Goal: Obtain resource: Obtain resource

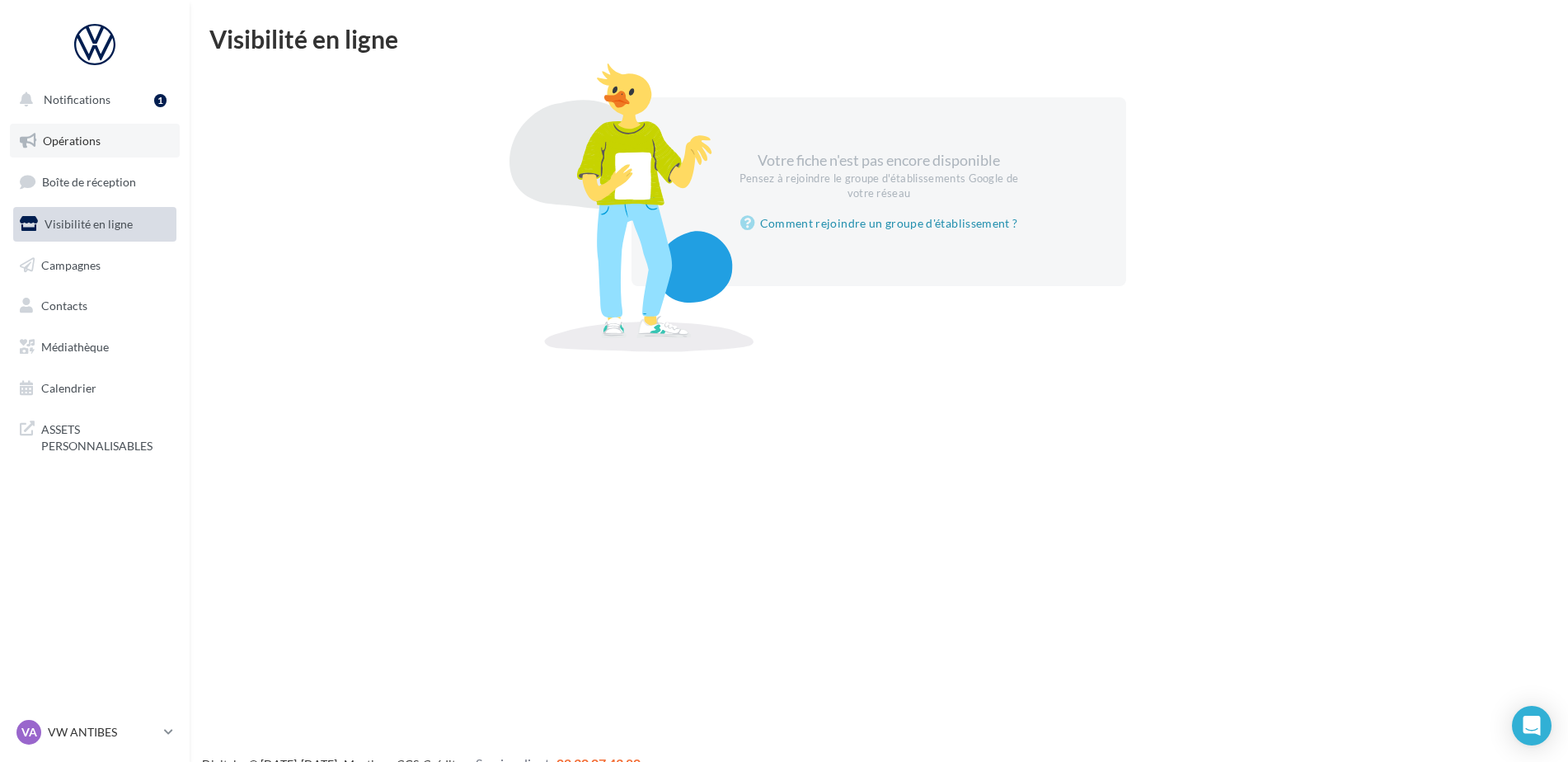
click at [59, 138] on span "Opérations" at bounding box center [72, 140] width 58 height 14
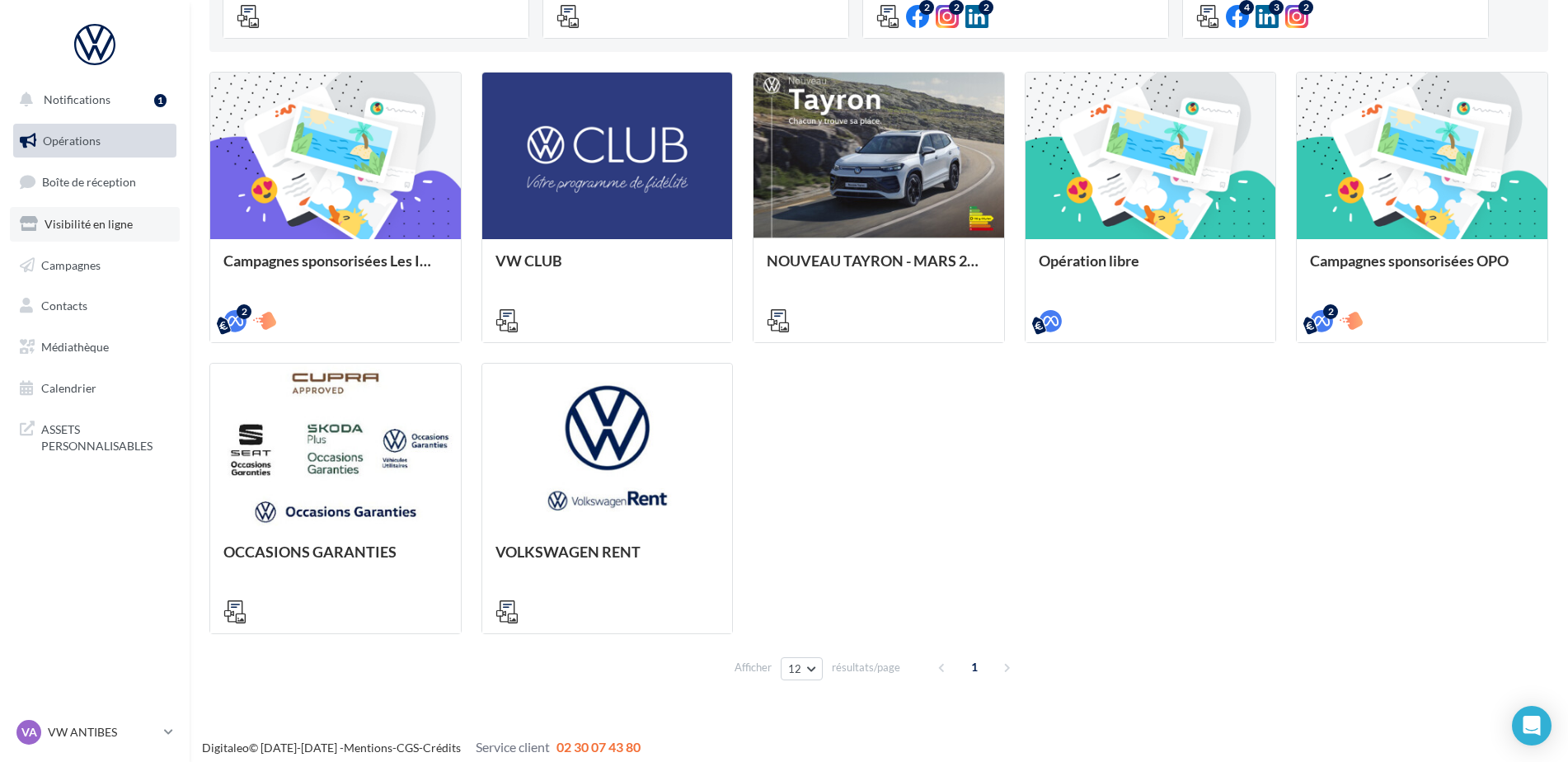
scroll to position [468, 0]
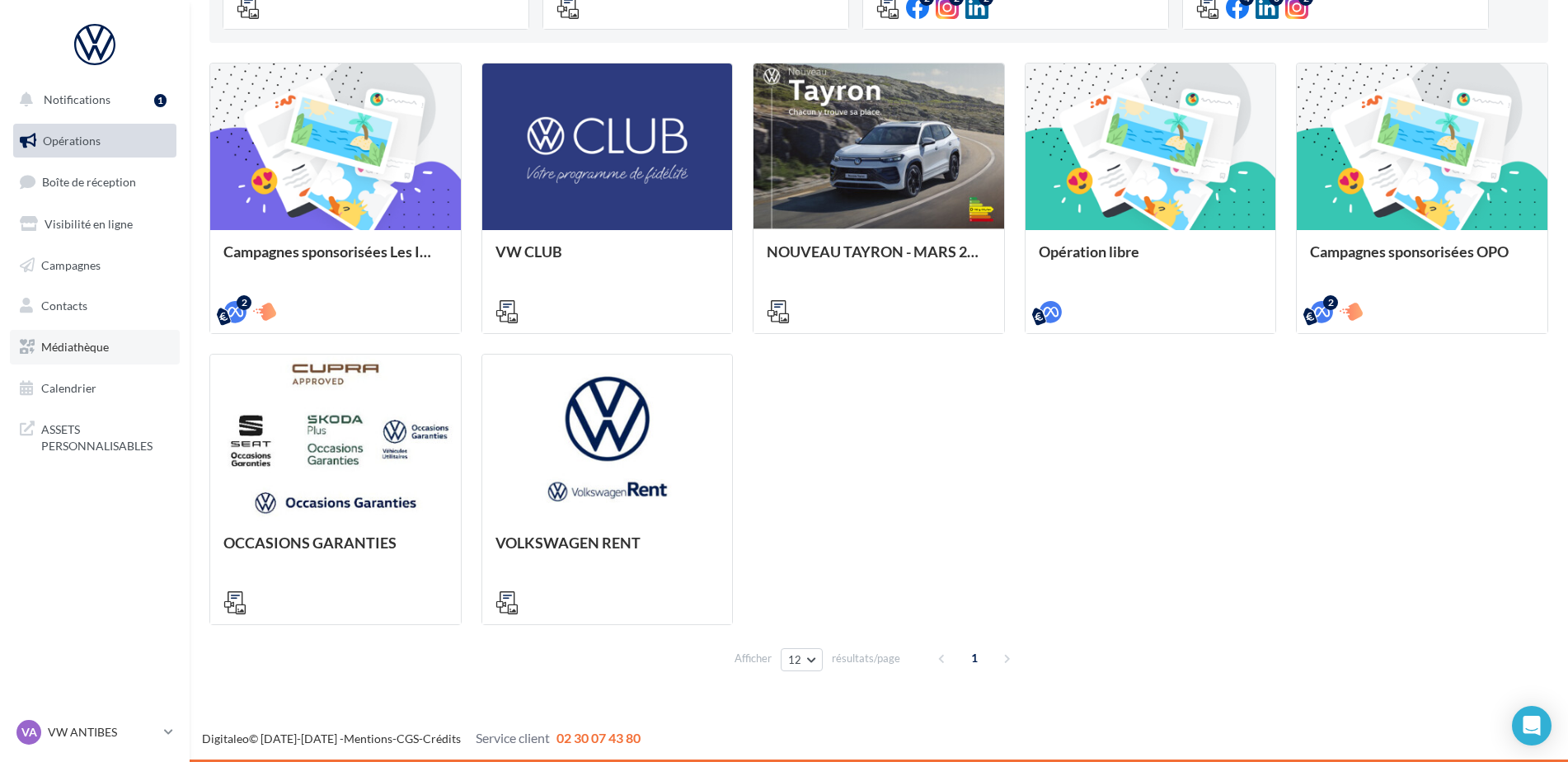
click at [74, 353] on span "Médiathèque" at bounding box center [75, 347] width 68 height 14
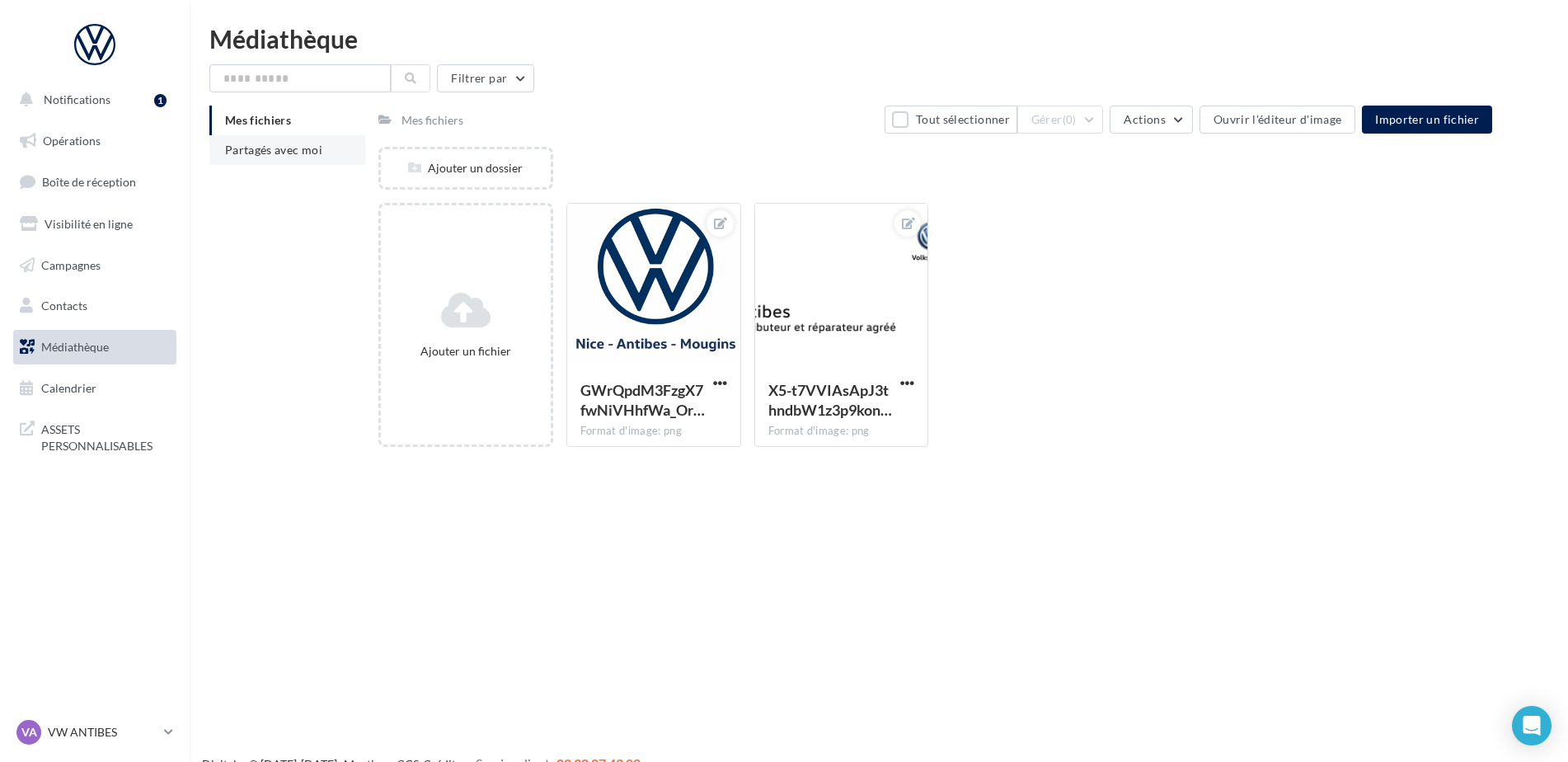
click at [251, 153] on span "Partagés avec moi" at bounding box center [273, 149] width 97 height 14
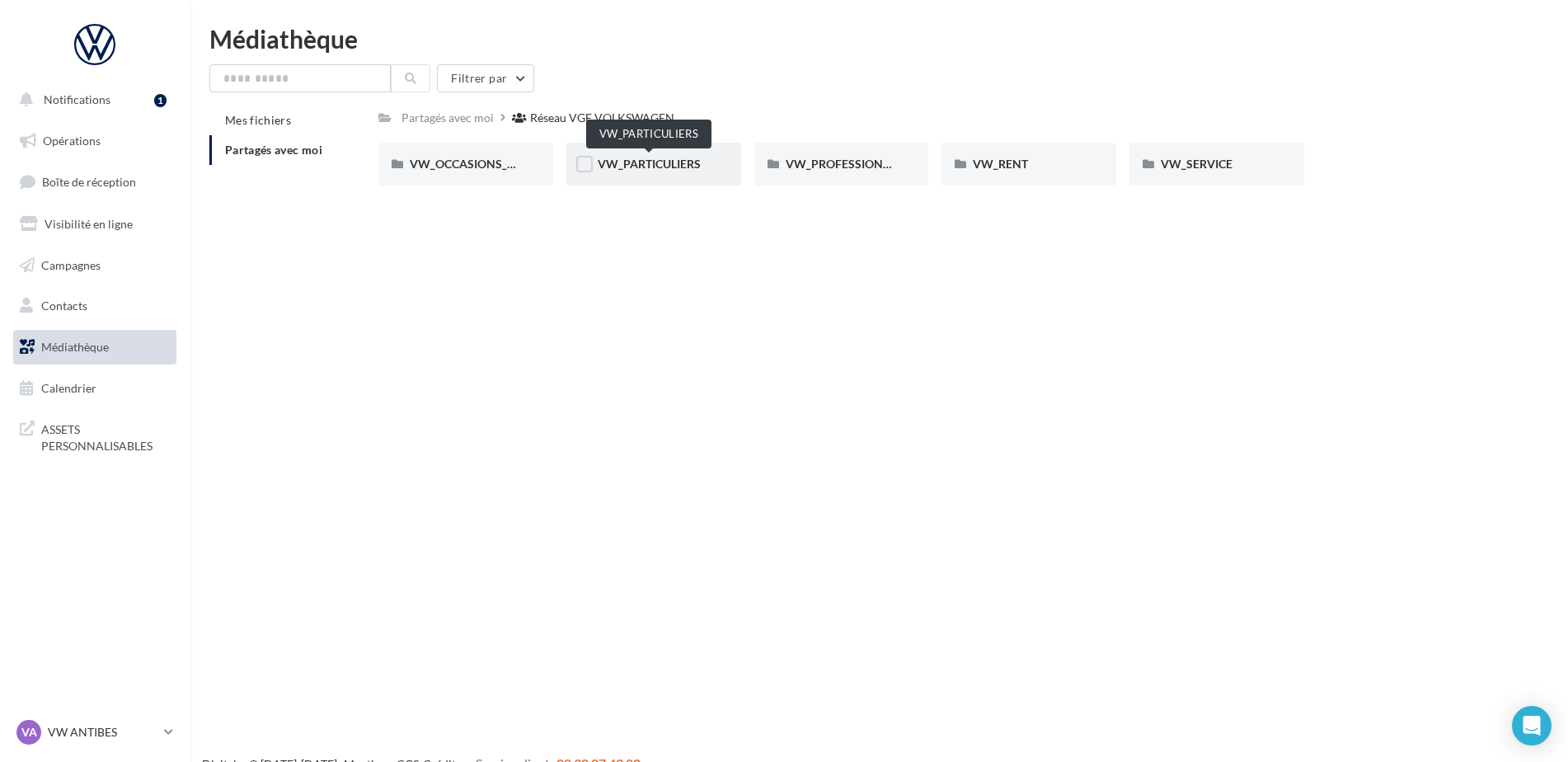
click at [633, 163] on span "VW_PARTICULIERS" at bounding box center [649, 163] width 103 height 14
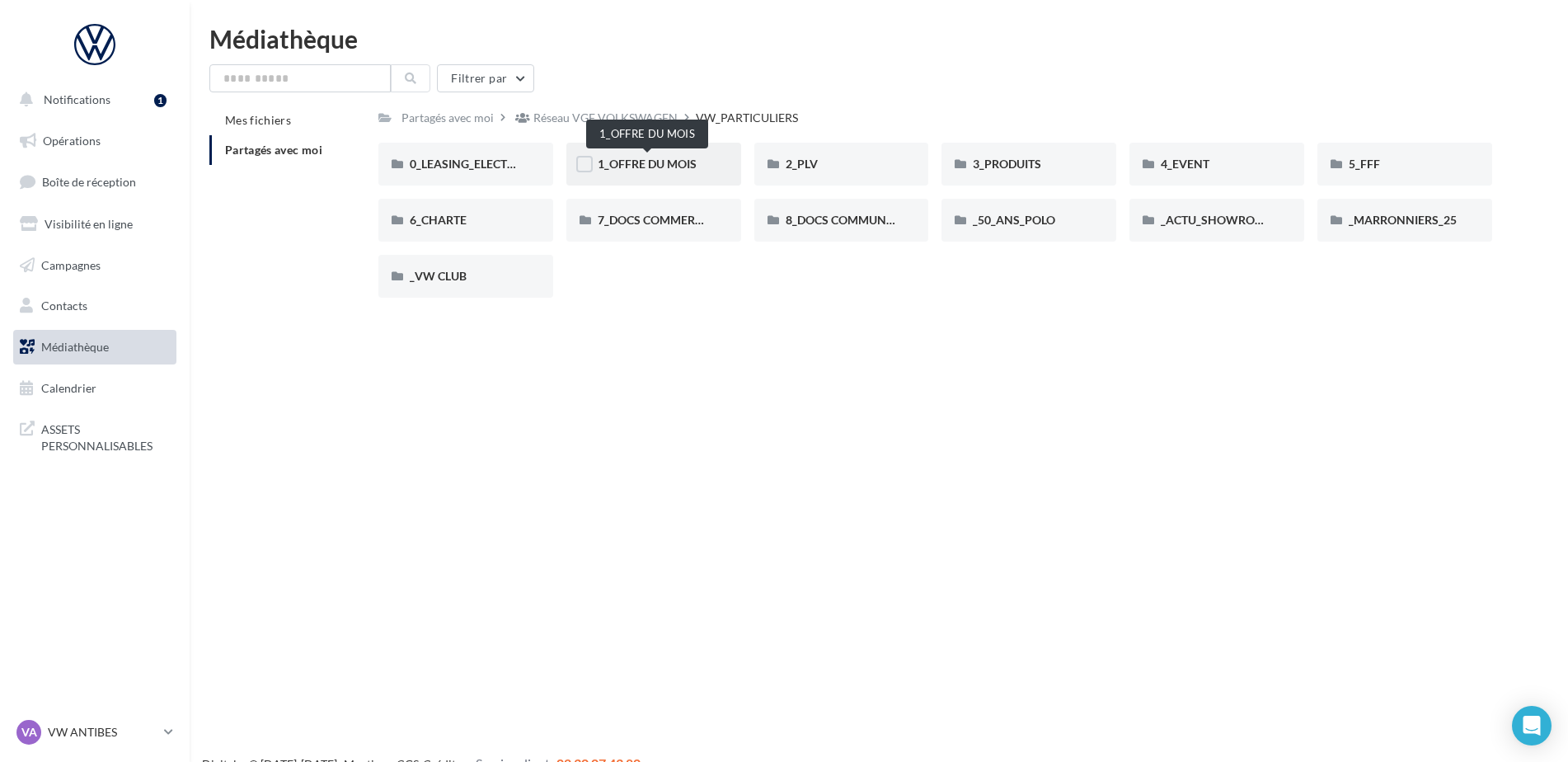
click at [620, 167] on span "1_OFFRE DU MOIS" at bounding box center [646, 163] width 99 height 14
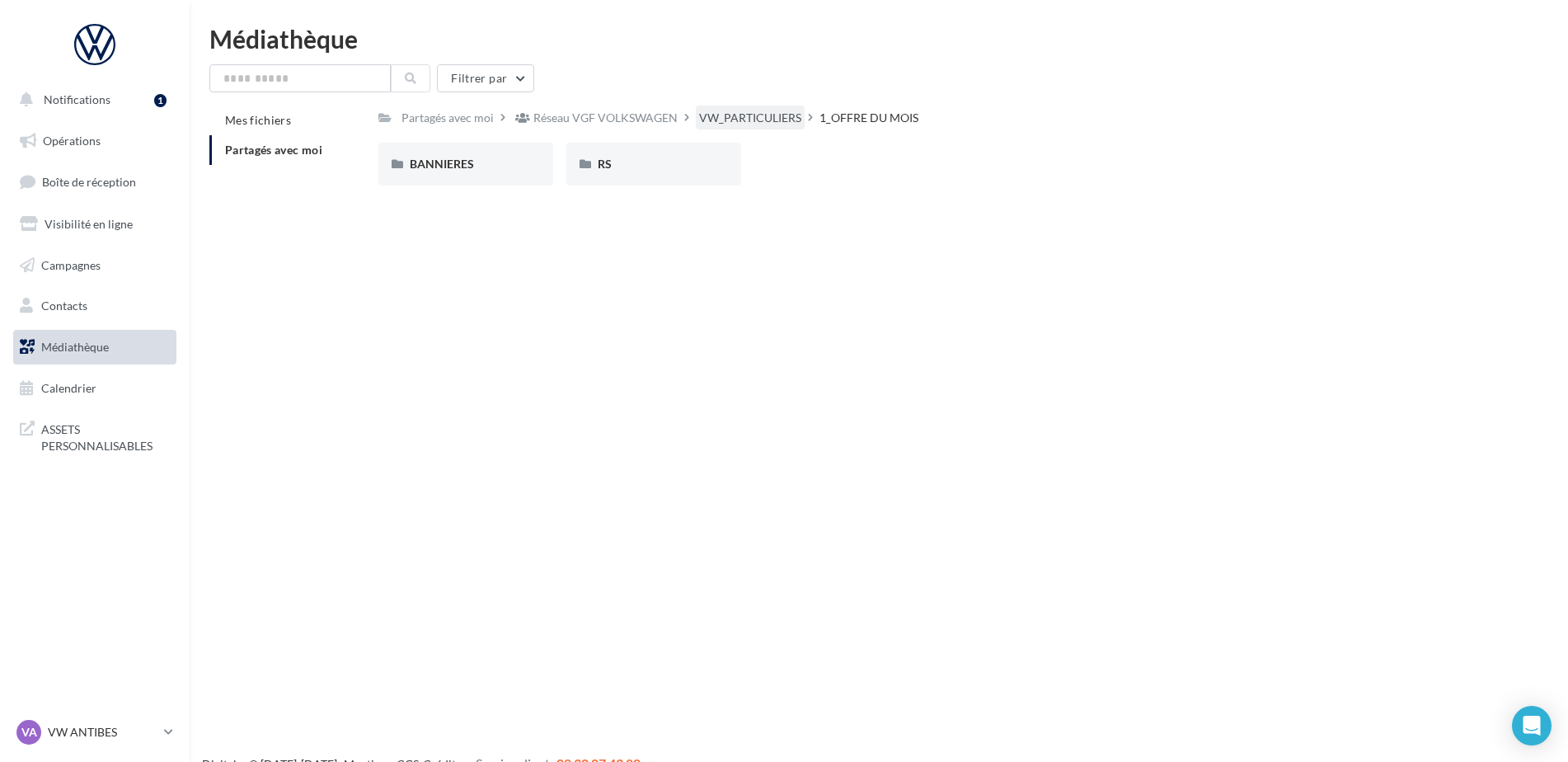
click at [762, 119] on div "VW_PARTICULIERS" at bounding box center [750, 118] width 102 height 17
